Goal: Transaction & Acquisition: Download file/media

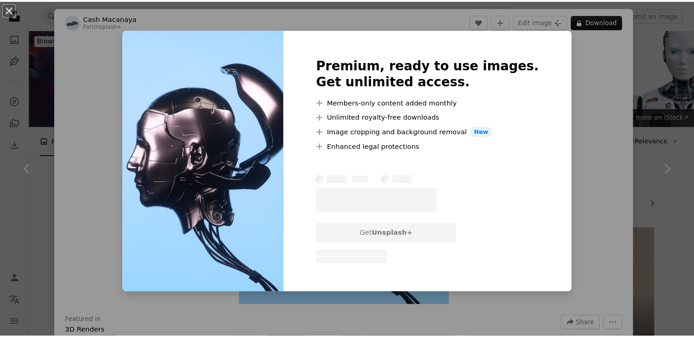
scroll to position [654, 0]
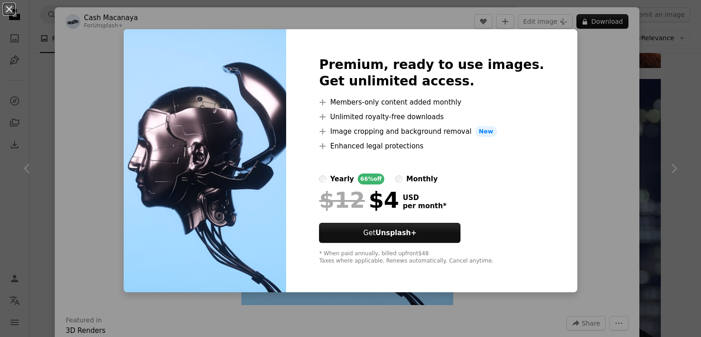
click at [576, 141] on div "An X shape Premium, ready to use images. Get unlimited access. A plus sign Memb…" at bounding box center [350, 168] width 701 height 337
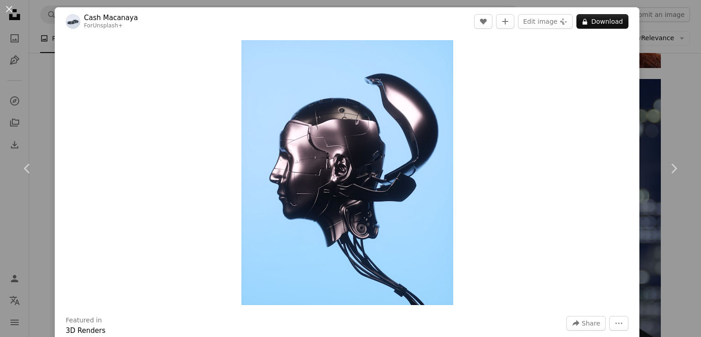
click at [680, 39] on div "An X shape Chevron left Chevron right Cash Macanaya For Unsplash+ A heart A plu…" at bounding box center [350, 168] width 701 height 337
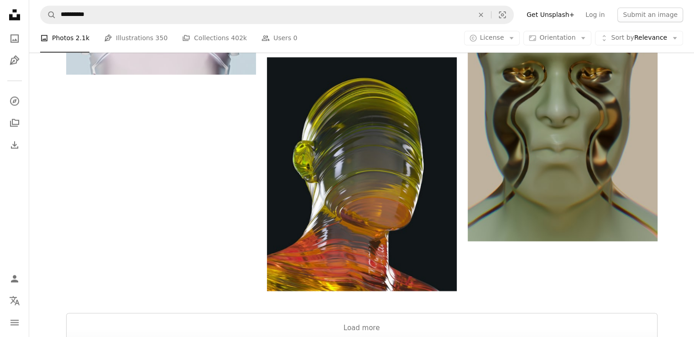
scroll to position [1601, 0]
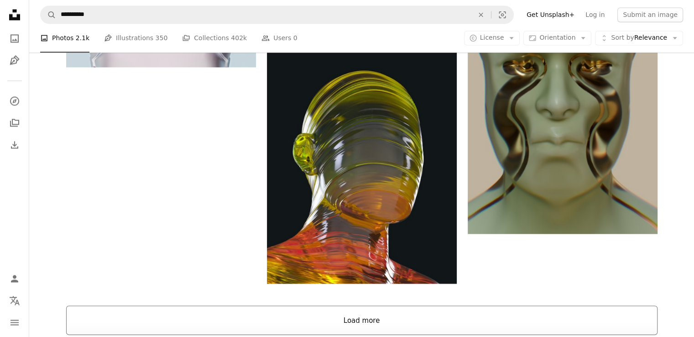
click at [530, 305] on button "Load more" at bounding box center [362, 319] width 592 height 29
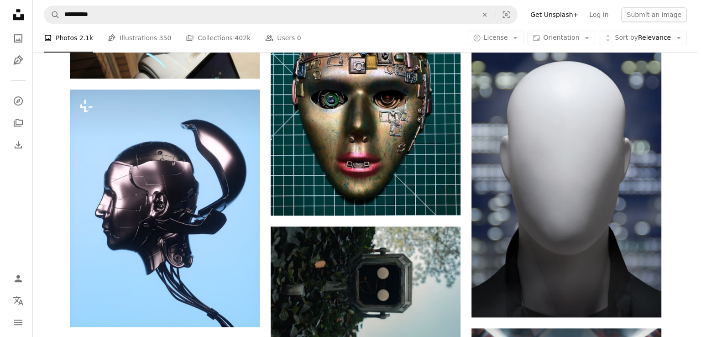
scroll to position [661, 0]
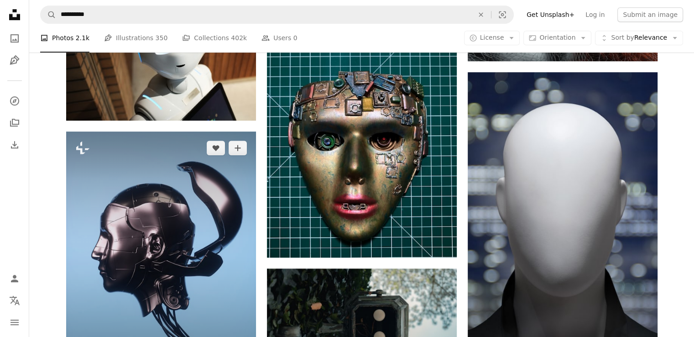
click at [192, 178] on img at bounding box center [161, 249] width 190 height 237
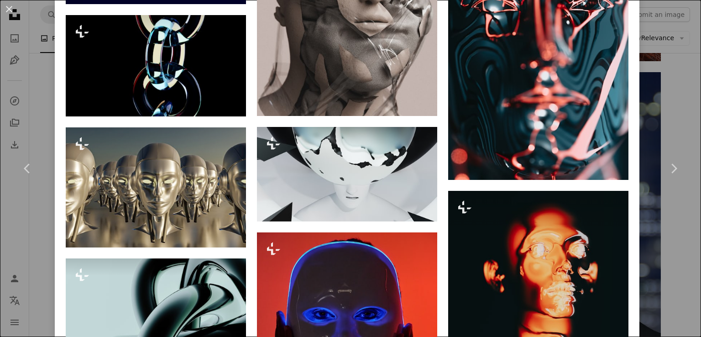
scroll to position [2948, 0]
